Goal: Check status: Check status

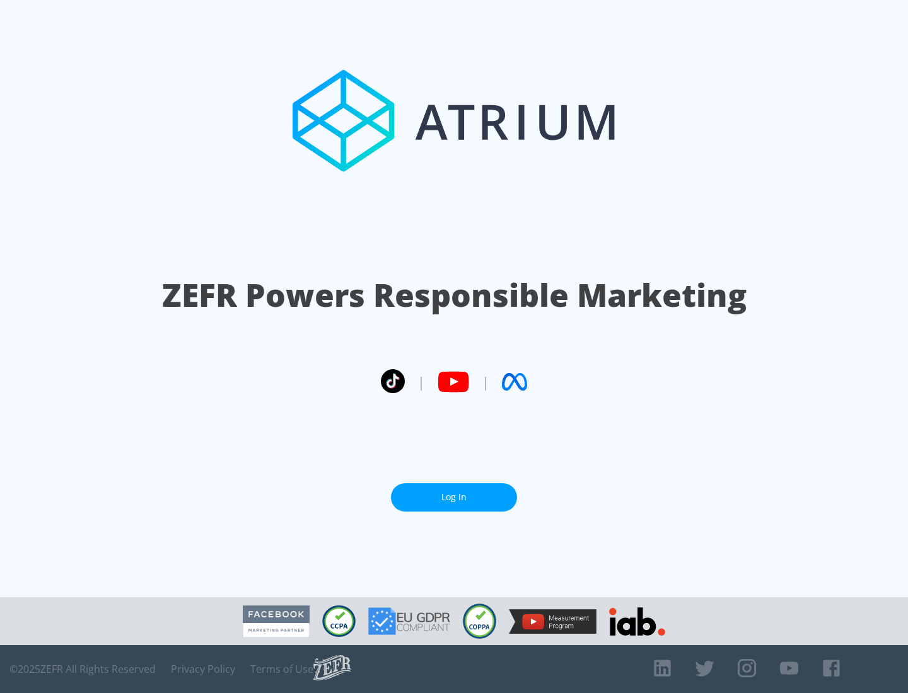
click at [454, 497] on link "Log In" at bounding box center [454, 497] width 126 height 28
